Goal: Check status: Check status

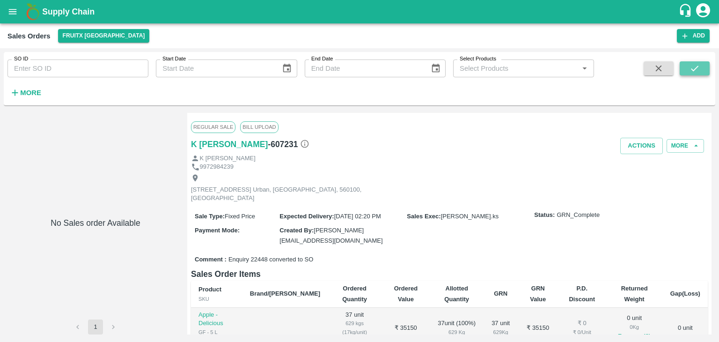
click at [700, 73] on button "submit" at bounding box center [694, 68] width 30 height 14
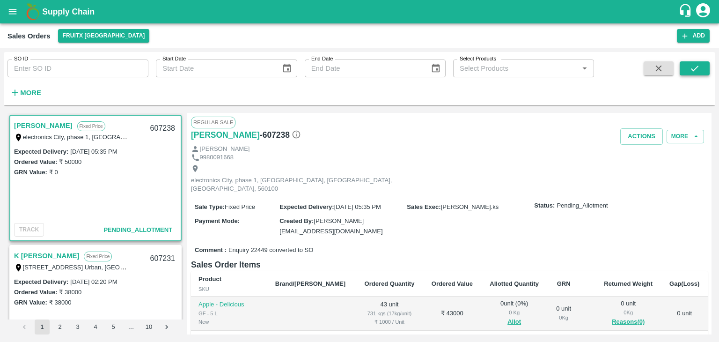
scroll to position [2, 0]
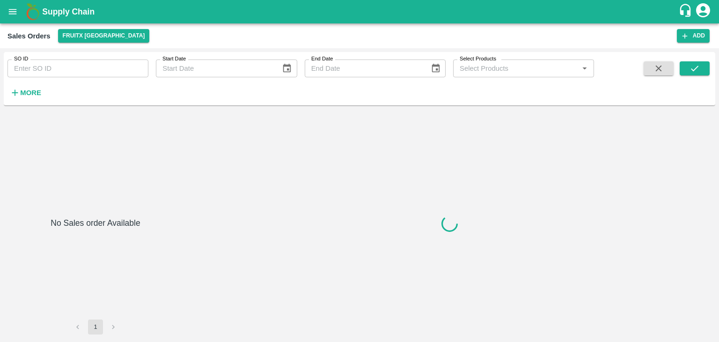
type input "604702"
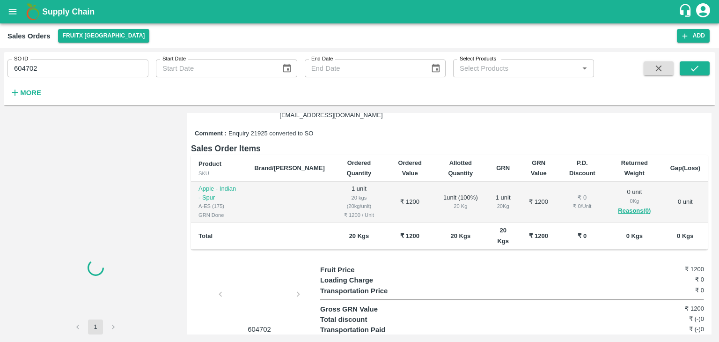
scroll to position [135, 0]
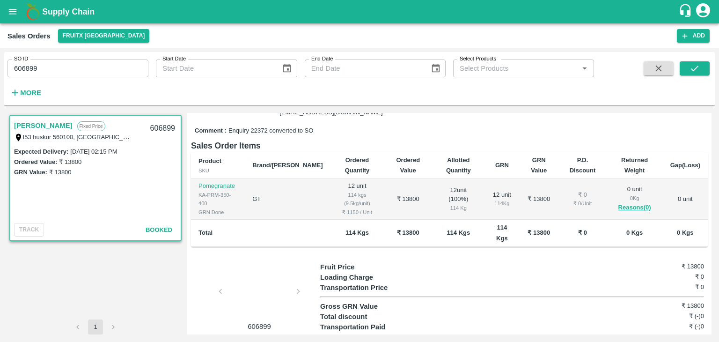
scroll to position [135, 0]
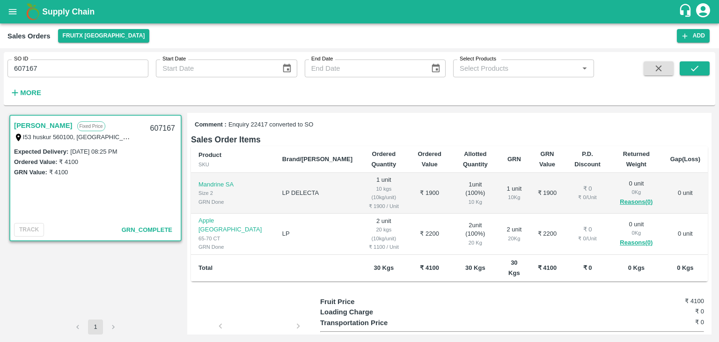
scroll to position [142, 0]
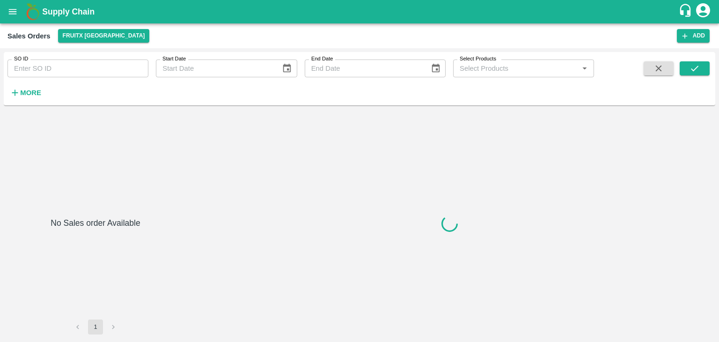
type input "607164"
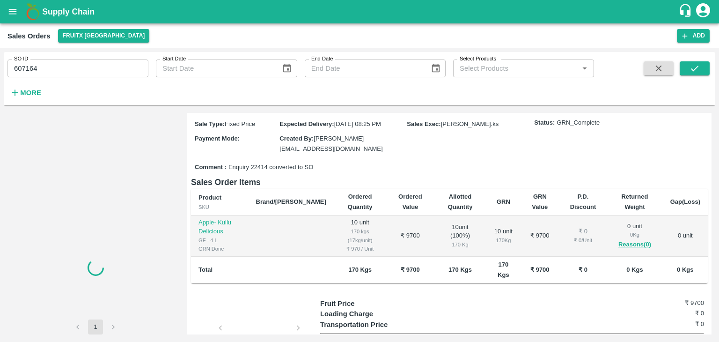
scroll to position [100, 0]
